Goal: Navigation & Orientation: Go to known website

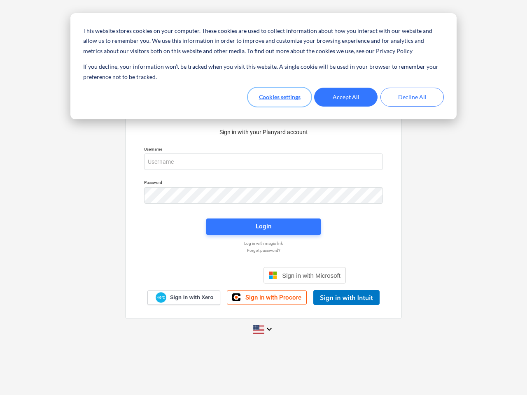
click at [280, 97] on button "Cookies settings" at bounding box center [279, 97] width 63 height 19
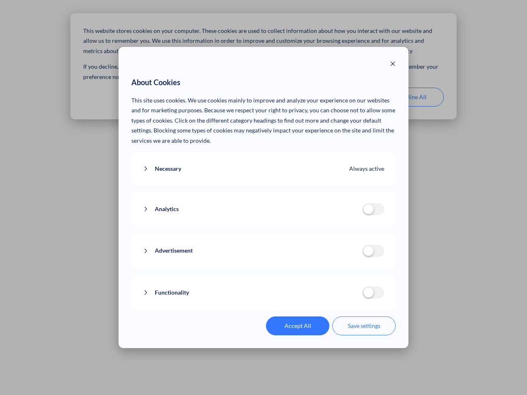
click at [346, 97] on p "This site uses cookies. We use cookies mainly to improve and analyze your exper…" at bounding box center [263, 121] width 265 height 51
click at [412, 97] on div "About Cookies This site uses cookies. We use cookies mainly to improve and anal…" at bounding box center [263, 197] width 527 height 395
click at [264, 162] on div "Necessary Always active These cookies are necessary for the website to function…" at bounding box center [263, 168] width 265 height 33
click at [264, 196] on div "Analytics analytics cookies disallowed These cookies help us to understand how …" at bounding box center [263, 209] width 265 height 35
click at [264, 227] on div "Analytics analytics cookies disallowed These cookies help us to understand how …" at bounding box center [263, 209] width 265 height 35
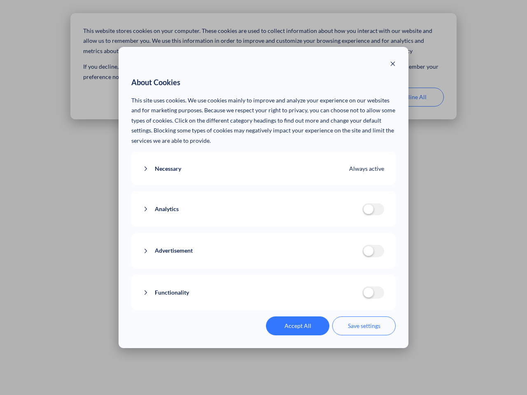
click at [305, 275] on div "Functionality functionality cookies disallowed We use a set of cookies that are…" at bounding box center [263, 292] width 265 height 35
click at [346, 298] on button "Functionality" at bounding box center [252, 293] width 219 height 10
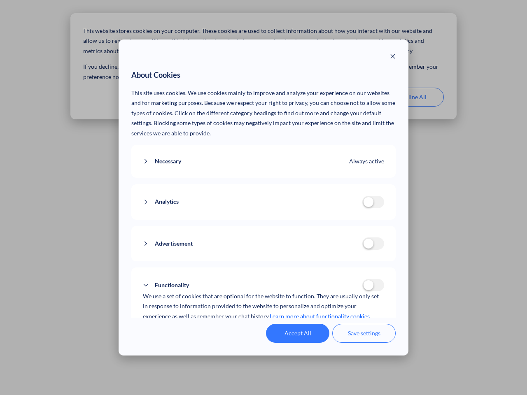
click at [264, 329] on div "Accept All Save settings" at bounding box center [263, 333] width 265 height 19
